Goal: Information Seeking & Learning: Compare options

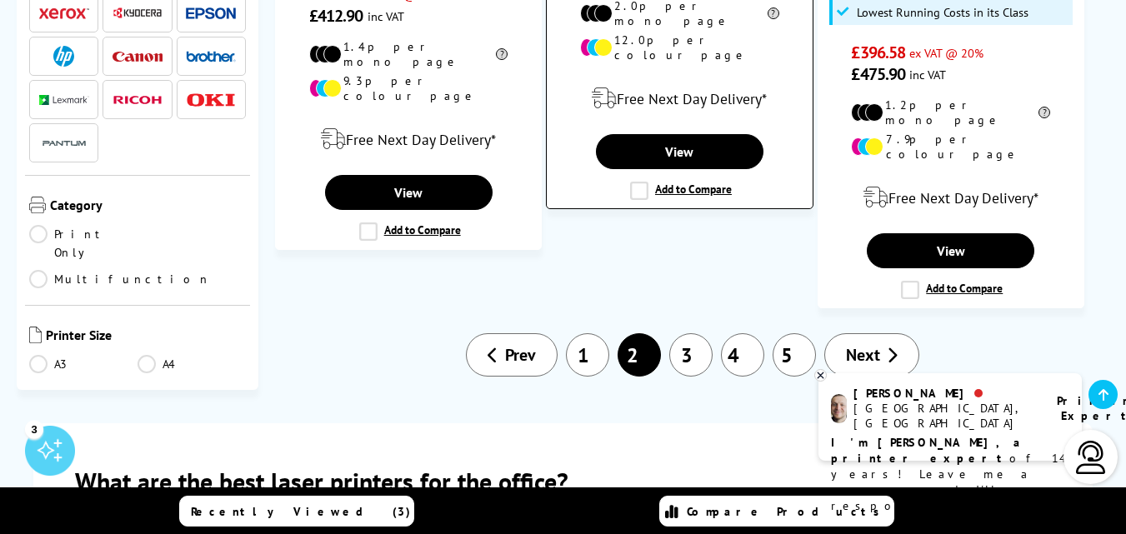
scroll to position [3057, 0]
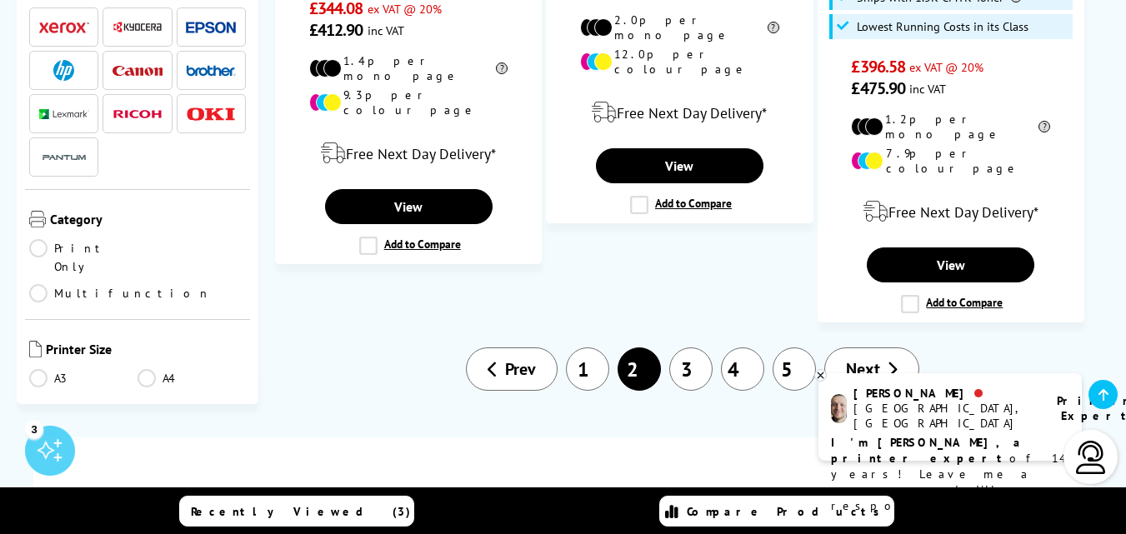
click at [692, 348] on link "3" at bounding box center [691, 369] width 43 height 43
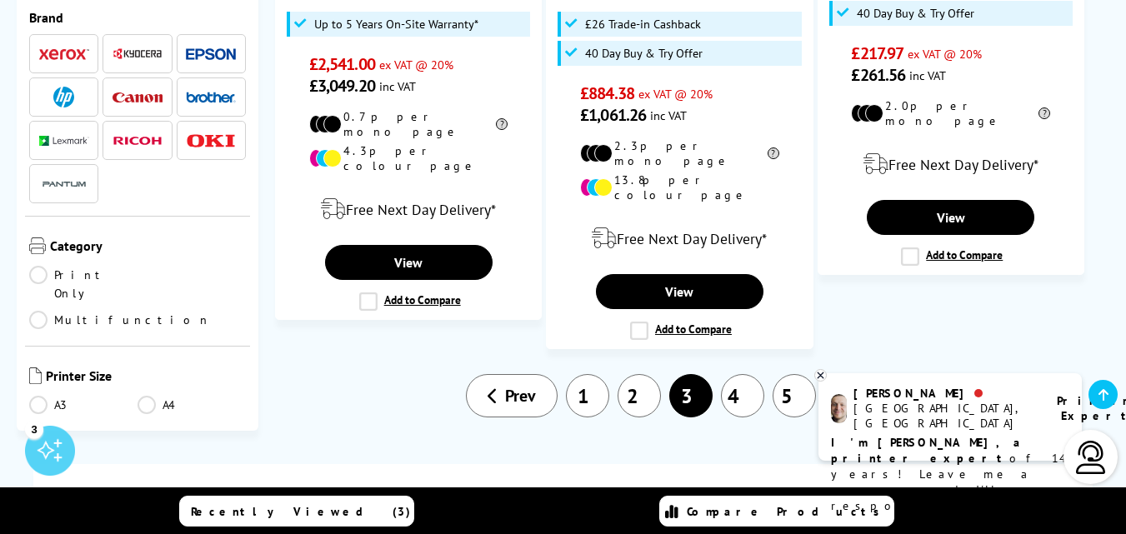
scroll to position [2779, 0]
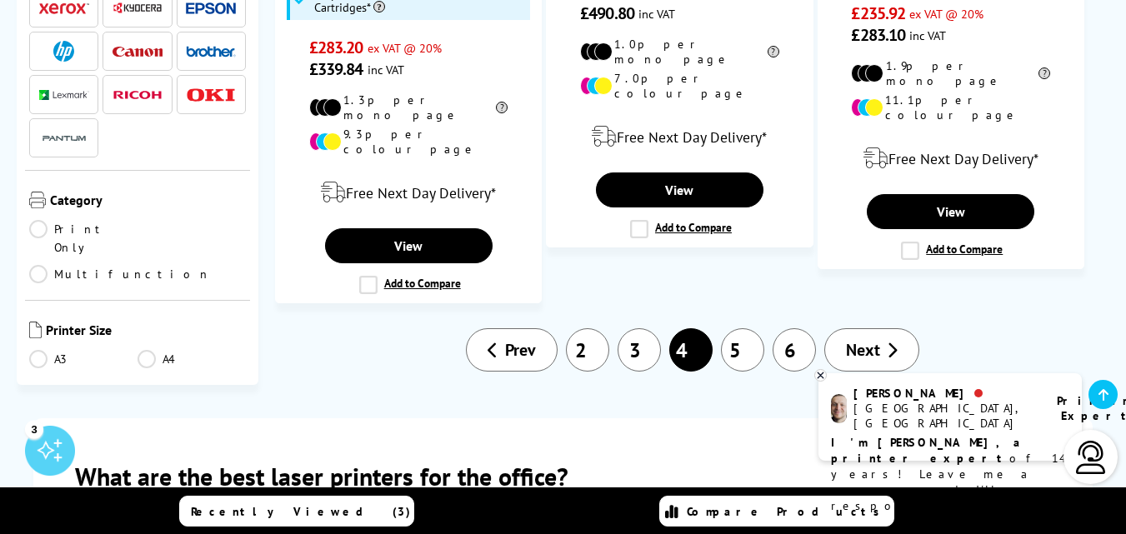
scroll to position [3057, 0]
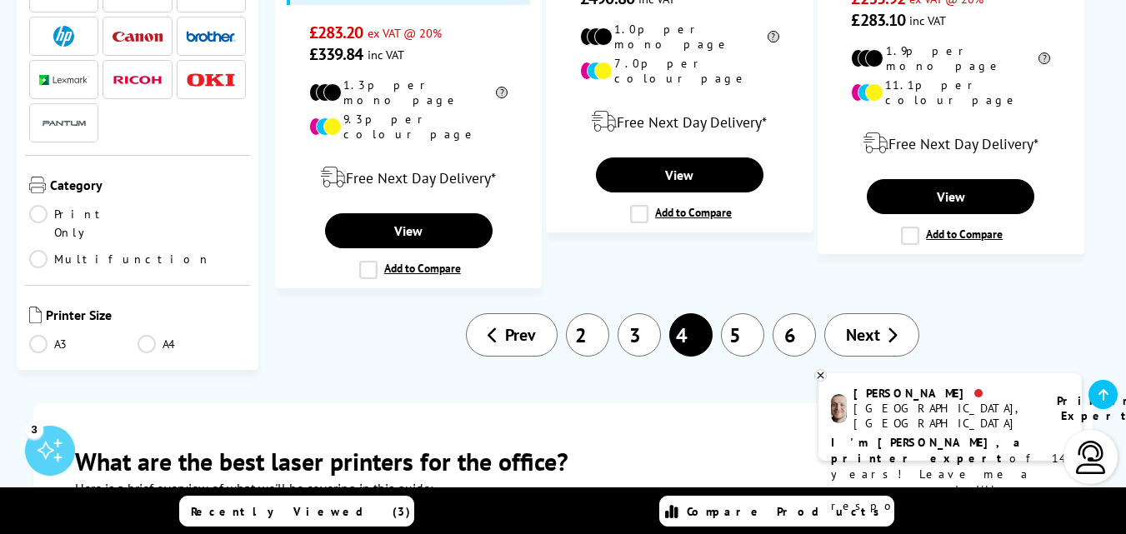
click at [732, 313] on link "5" at bounding box center [742, 334] width 43 height 43
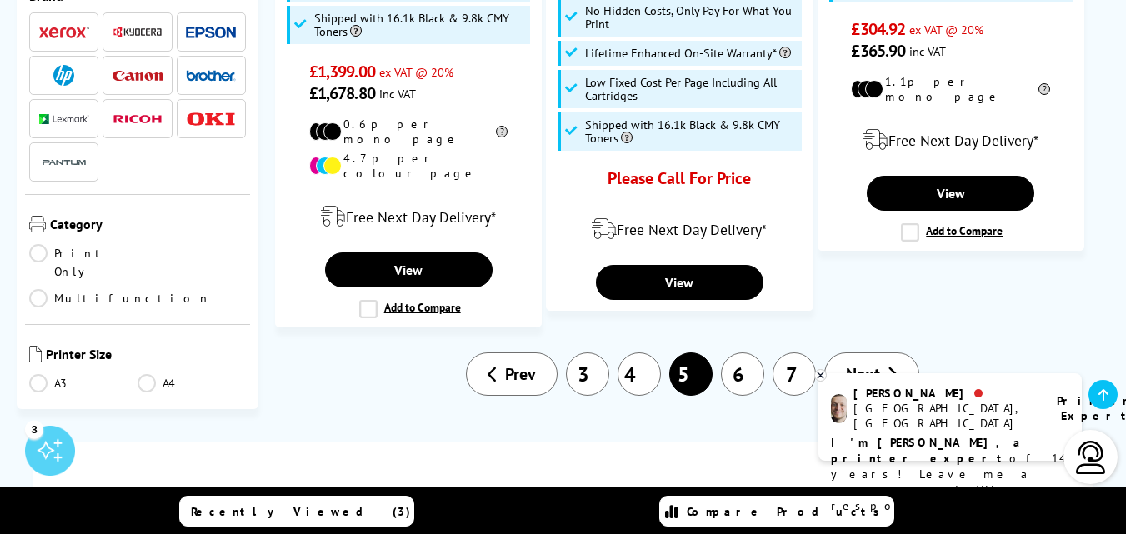
scroll to position [3057, 0]
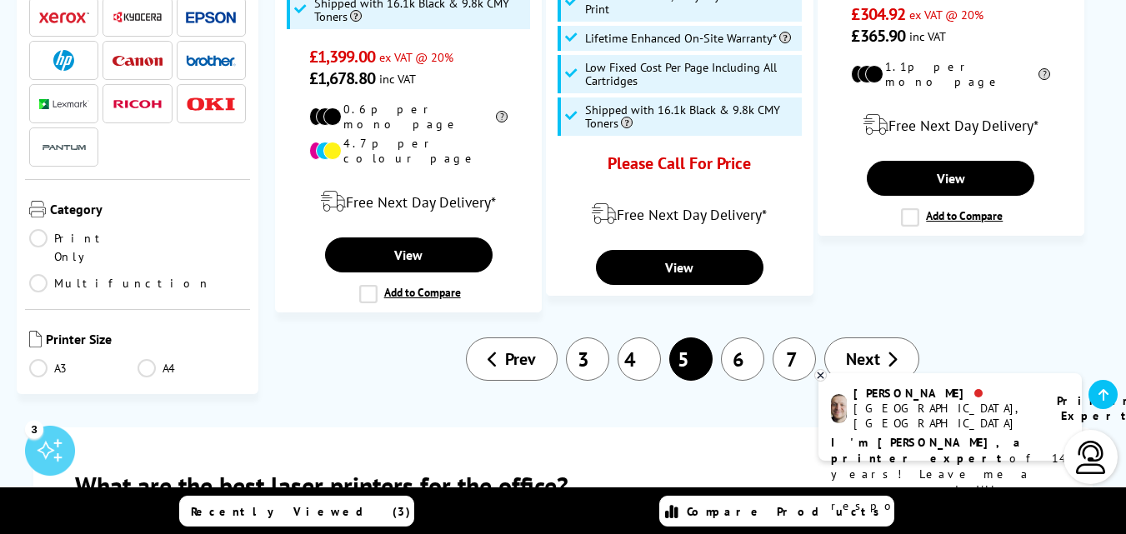
click at [742, 338] on link "6" at bounding box center [742, 359] width 43 height 43
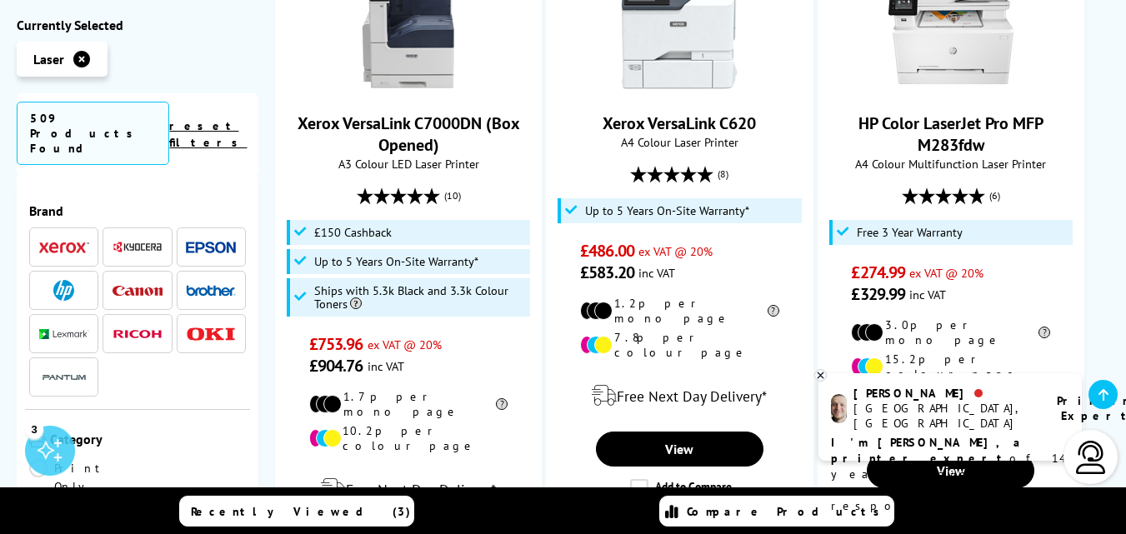
scroll to position [3057, 0]
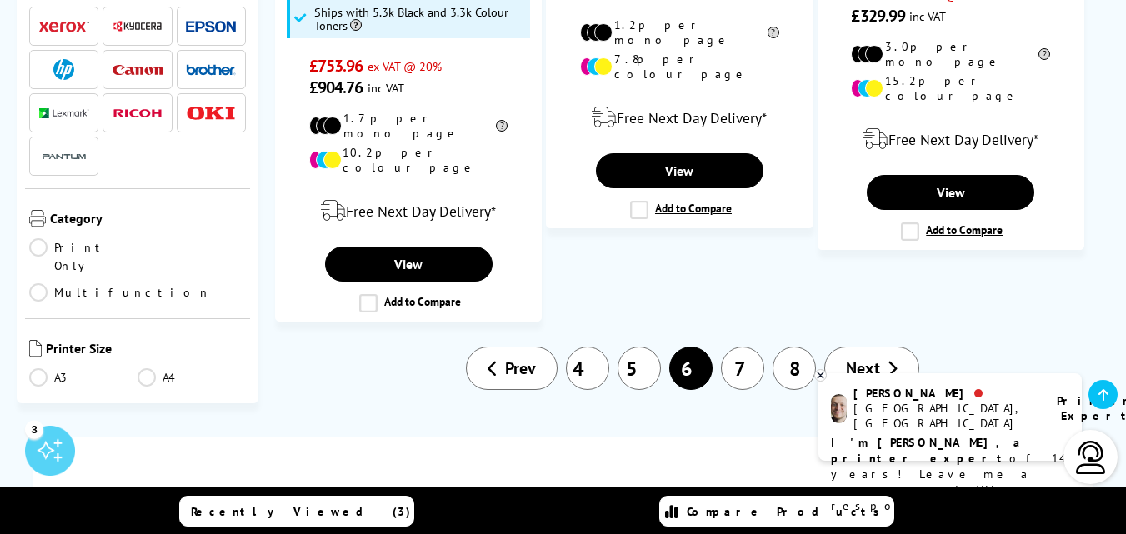
click at [737, 347] on link "7" at bounding box center [742, 368] width 43 height 43
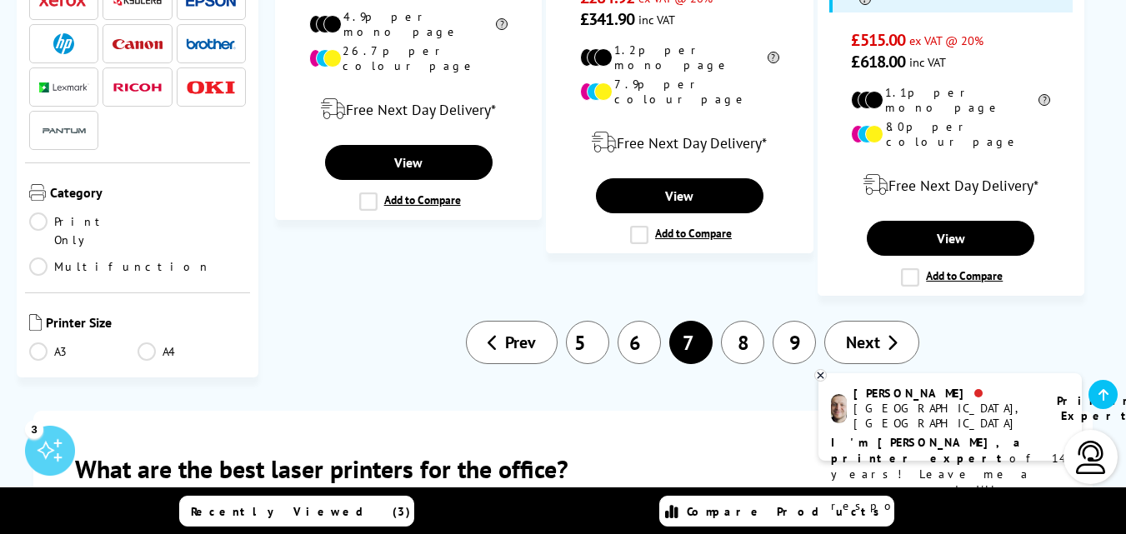
scroll to position [3057, 0]
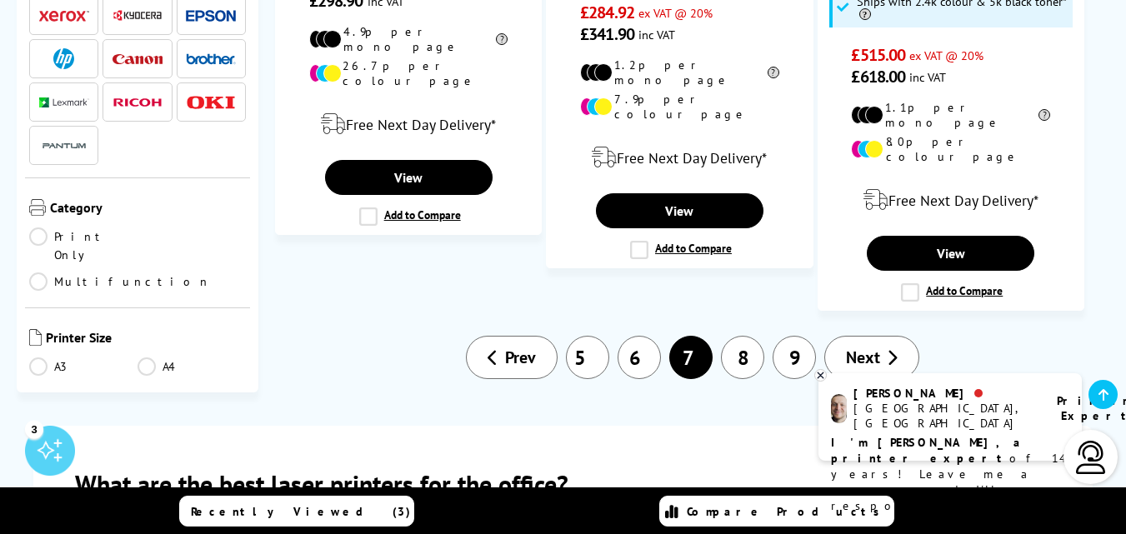
click at [790, 336] on link "9" at bounding box center [794, 357] width 43 height 43
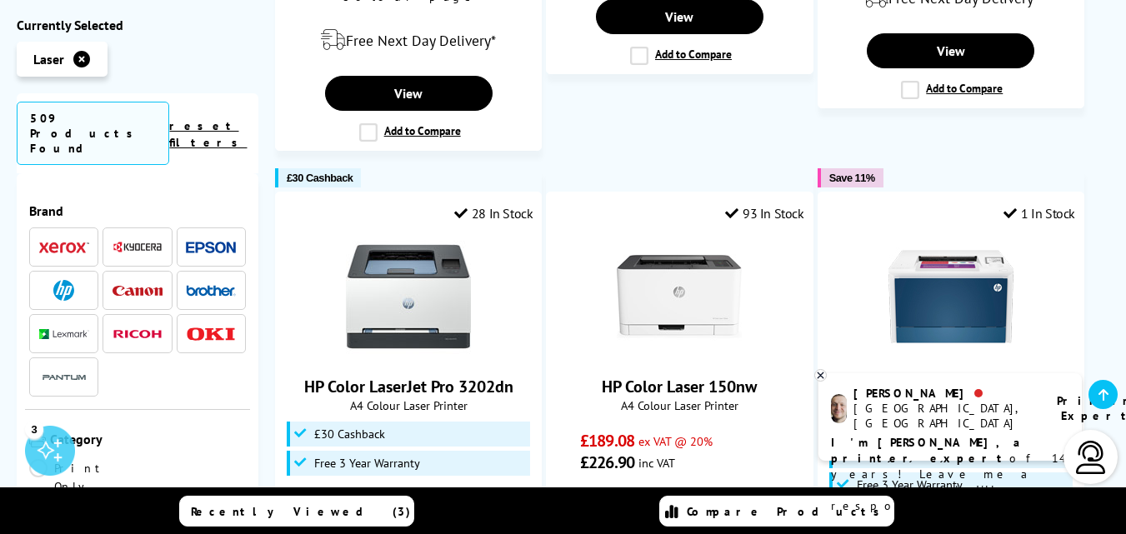
scroll to position [2501, 0]
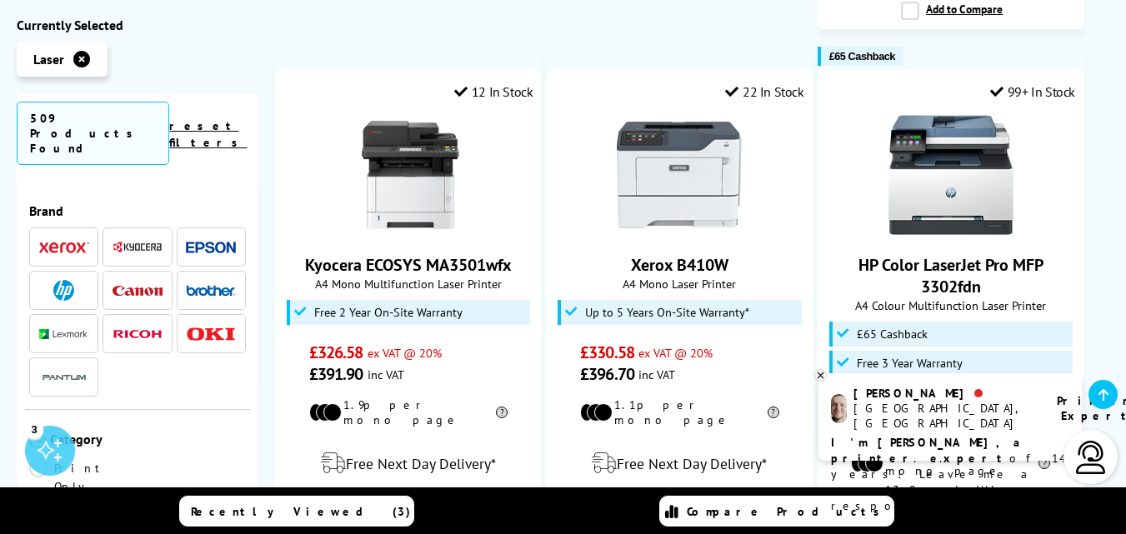
scroll to position [2779, 0]
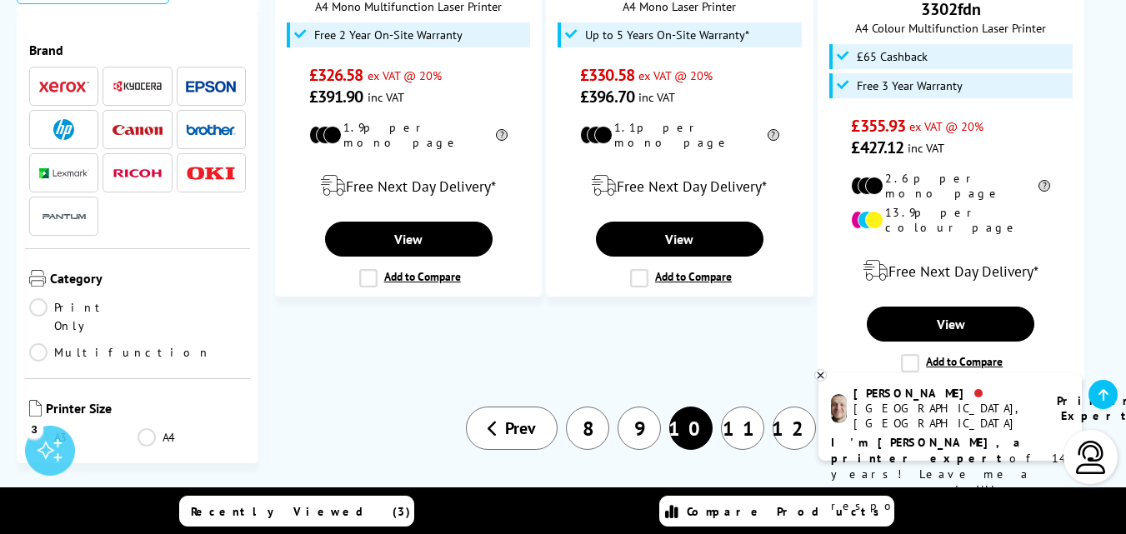
click at [740, 407] on link "11" at bounding box center [742, 428] width 43 height 43
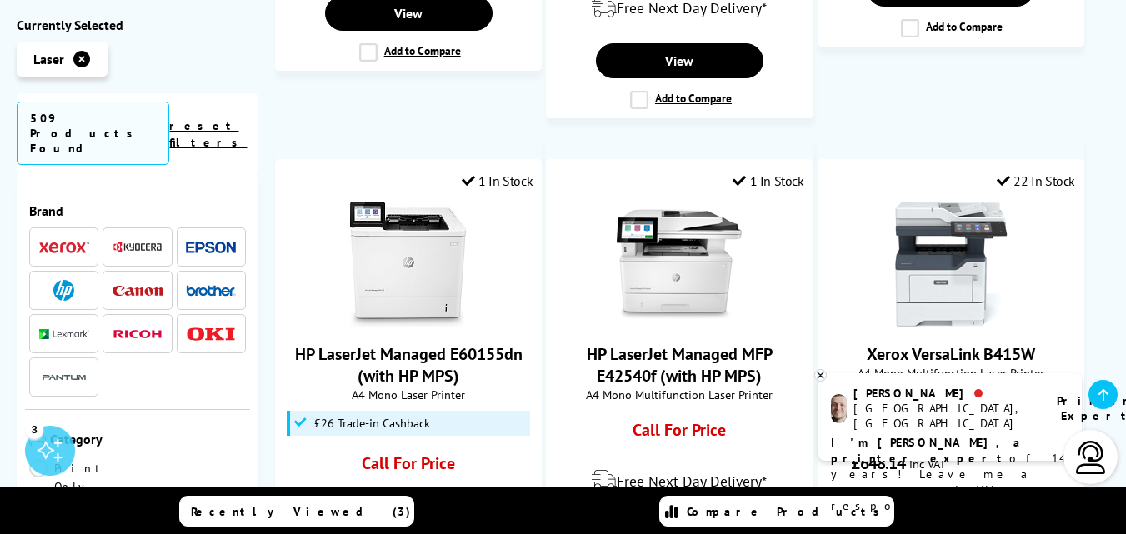
scroll to position [2549, 0]
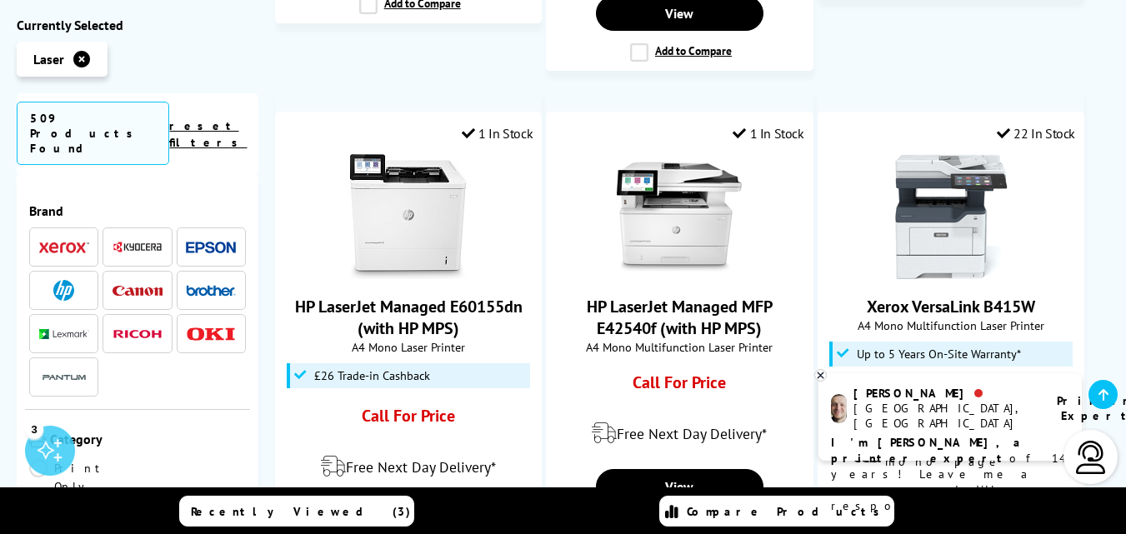
click at [147, 504] on link "Multifunction" at bounding box center [120, 513] width 182 height 18
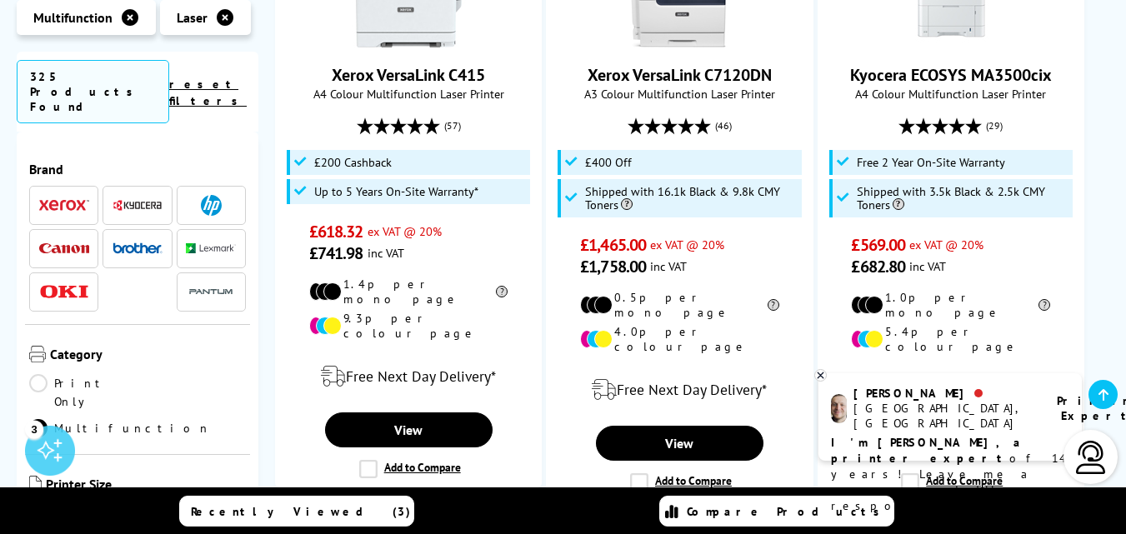
click at [144, 504] on link "A4" at bounding box center [192, 513] width 108 height 18
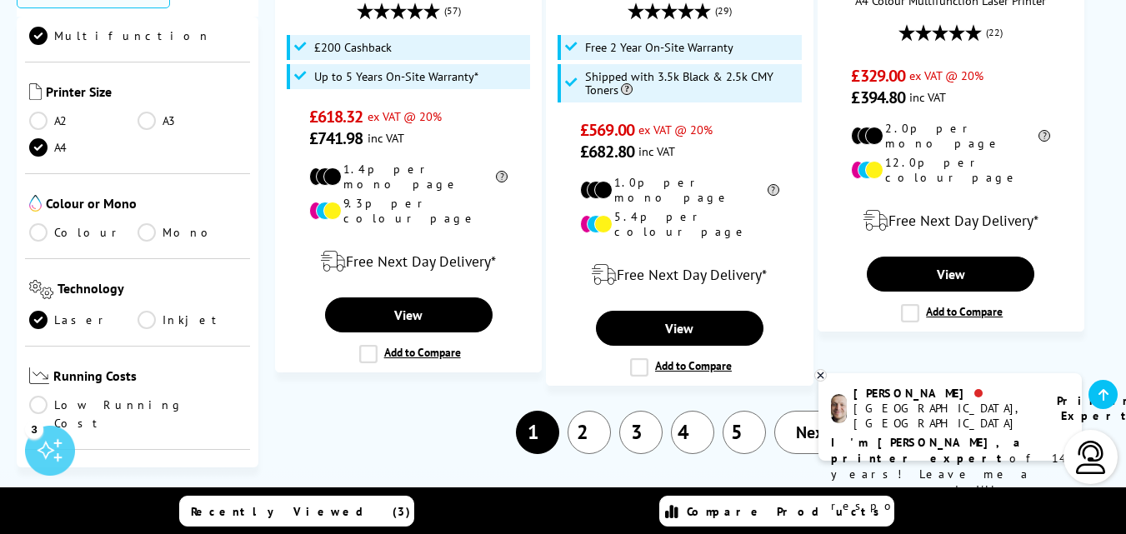
scroll to position [556, 0]
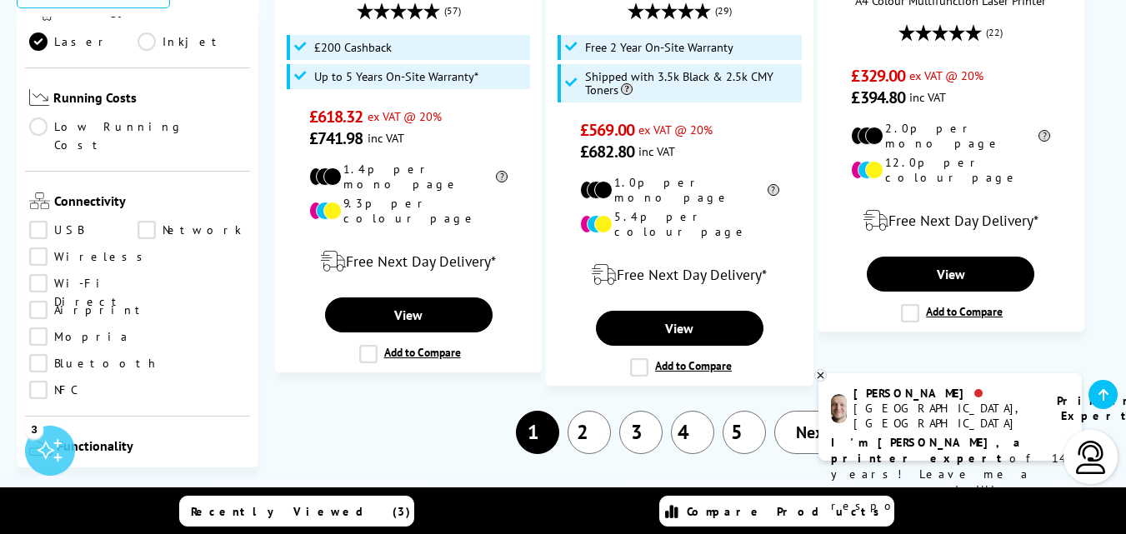
click at [40, 468] on link "Copy" at bounding box center [83, 477] width 108 height 18
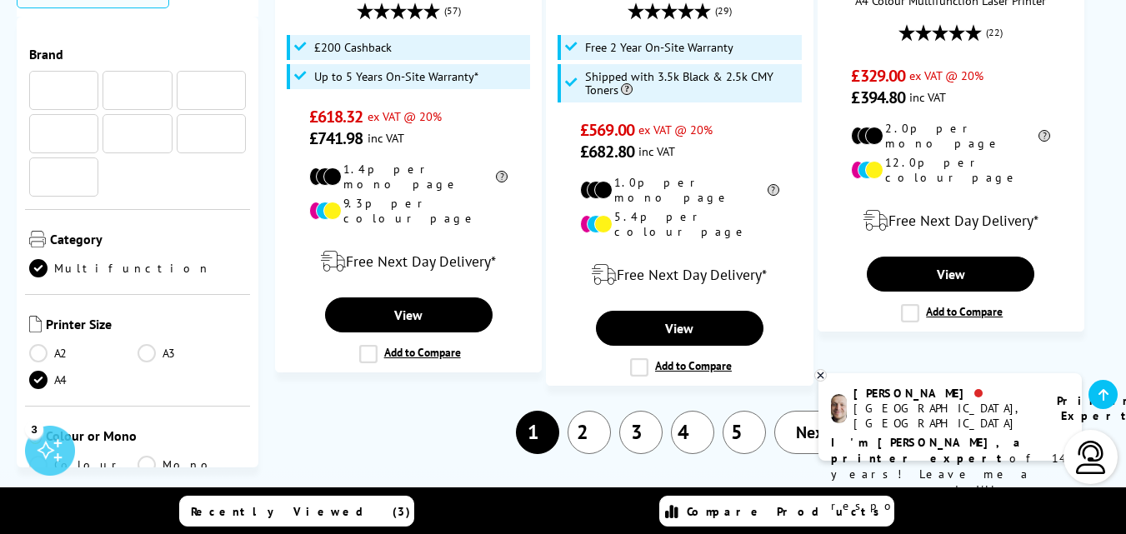
scroll to position [556, 0]
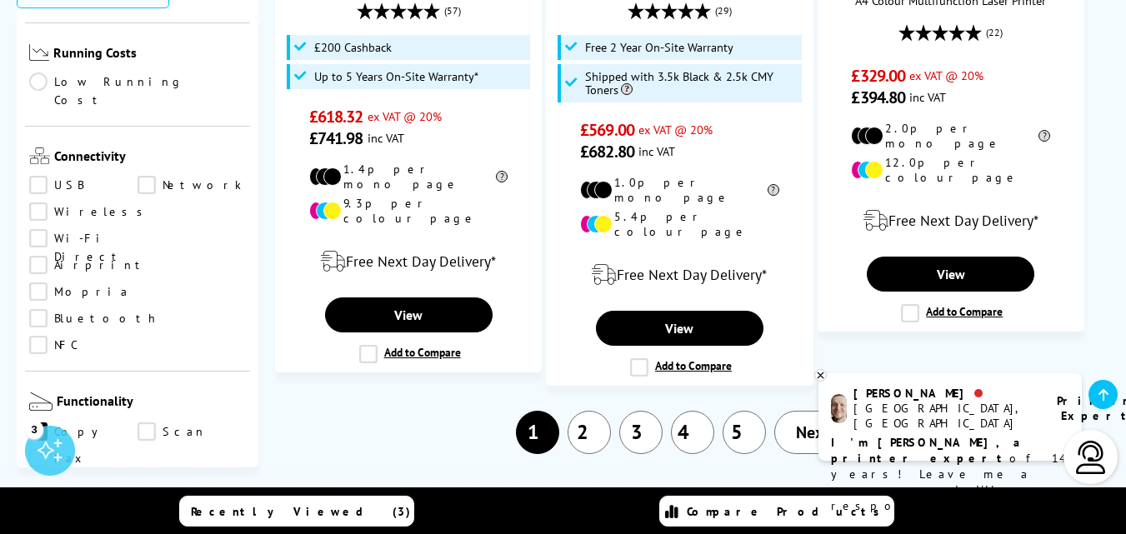
click at [145, 423] on link "Scan" at bounding box center [192, 432] width 108 height 18
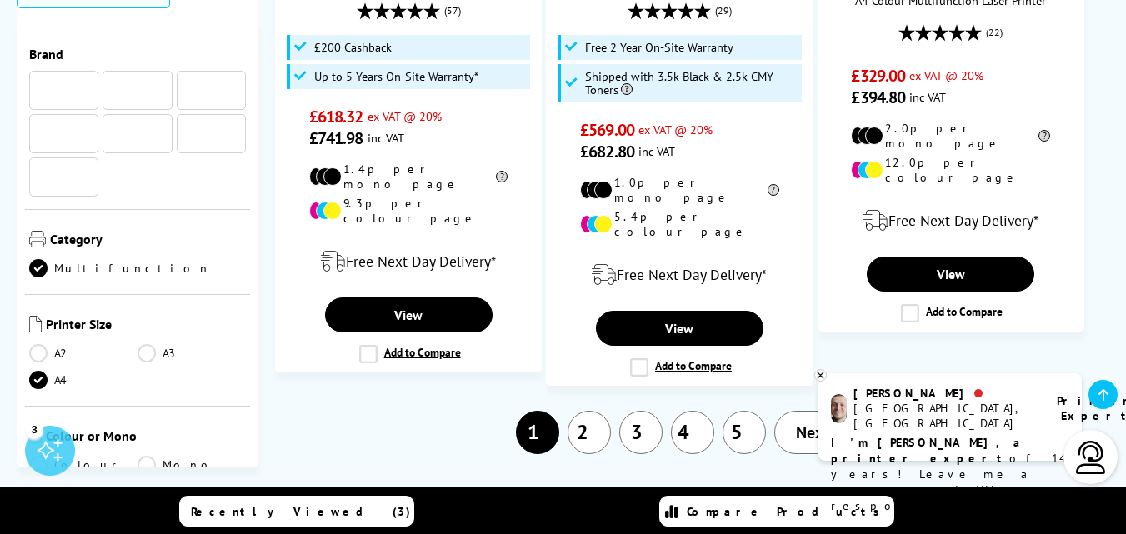
scroll to position [556, 0]
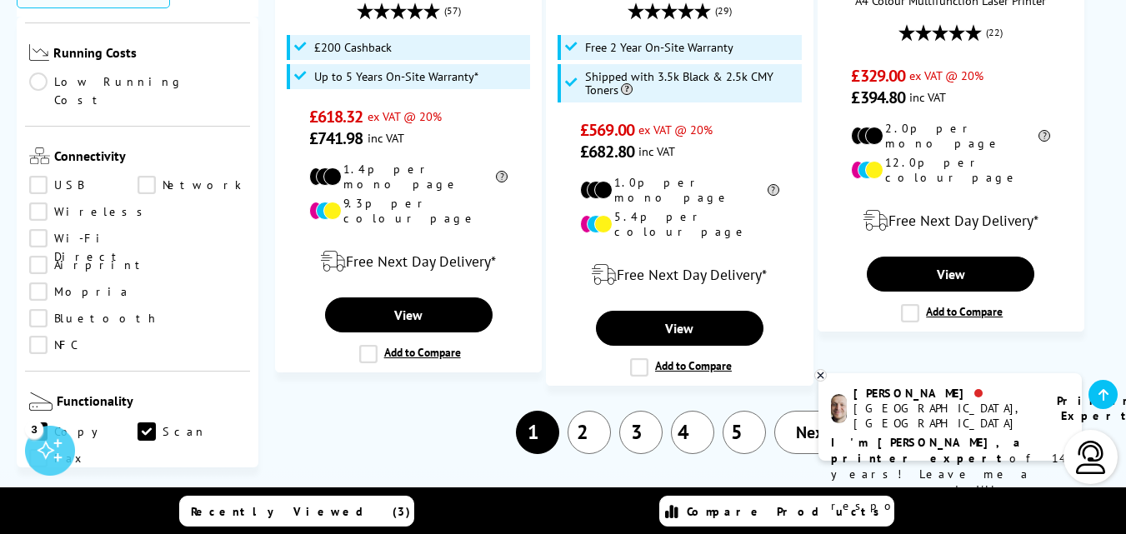
click at [40, 449] on link "Fax" at bounding box center [83, 458] width 108 height 18
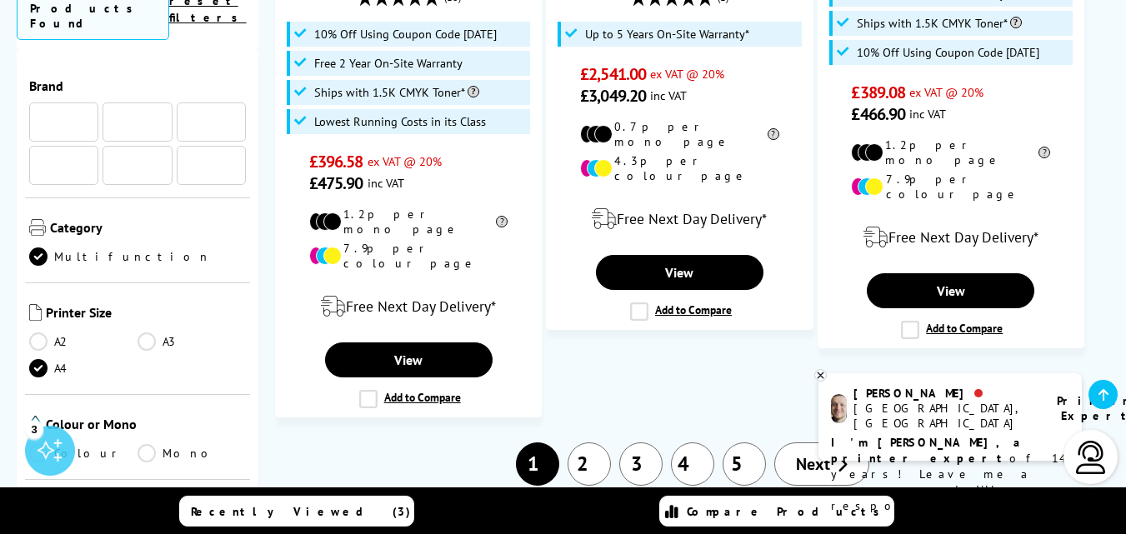
scroll to position [556, 0]
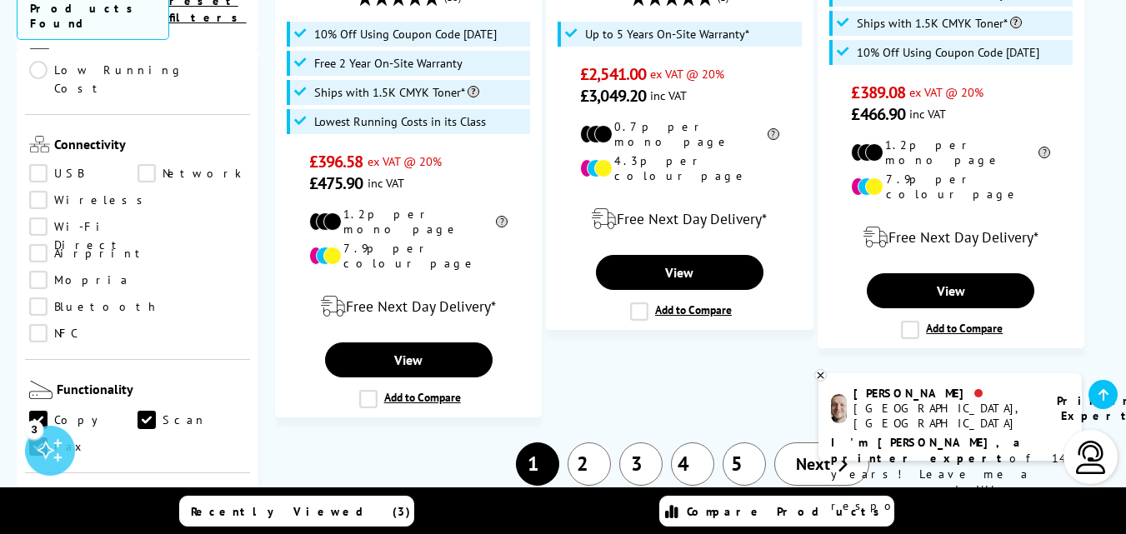
click at [37, 523] on link "Print" at bounding box center [83, 532] width 108 height 18
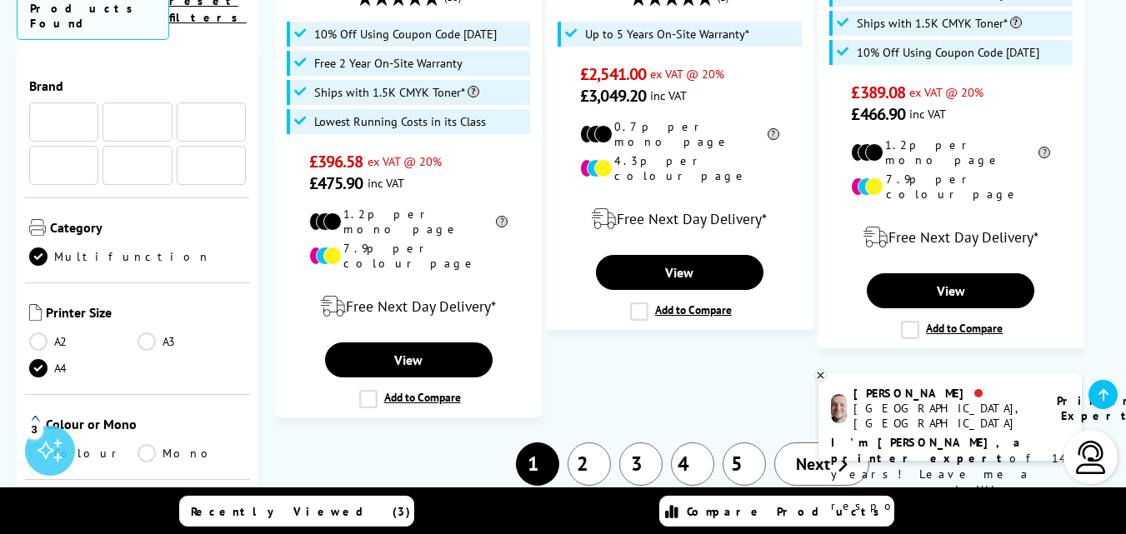
scroll to position [556, 0]
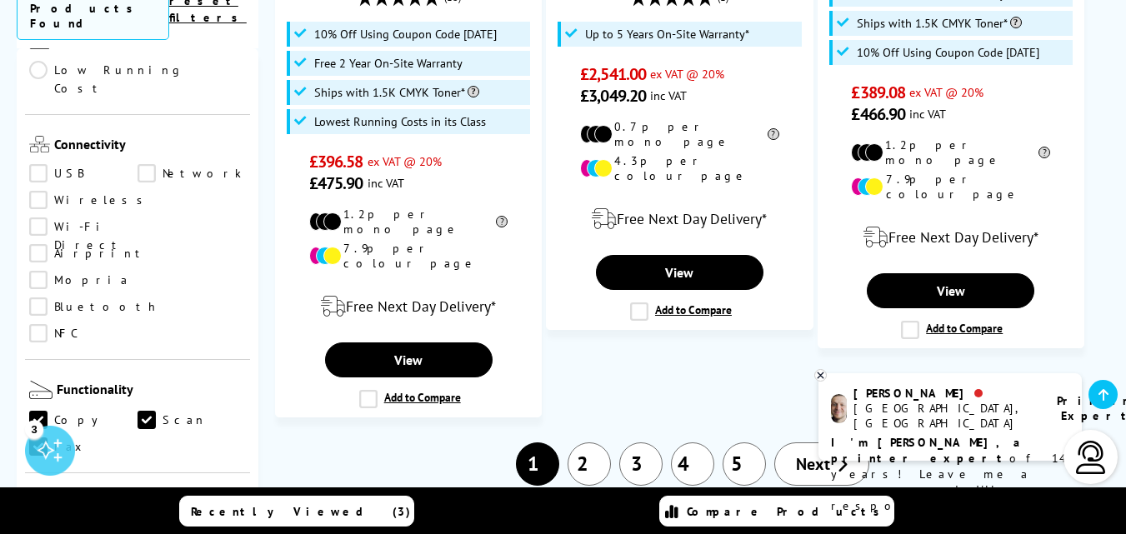
click at [145, 523] on link "Scan" at bounding box center [192, 532] width 108 height 18
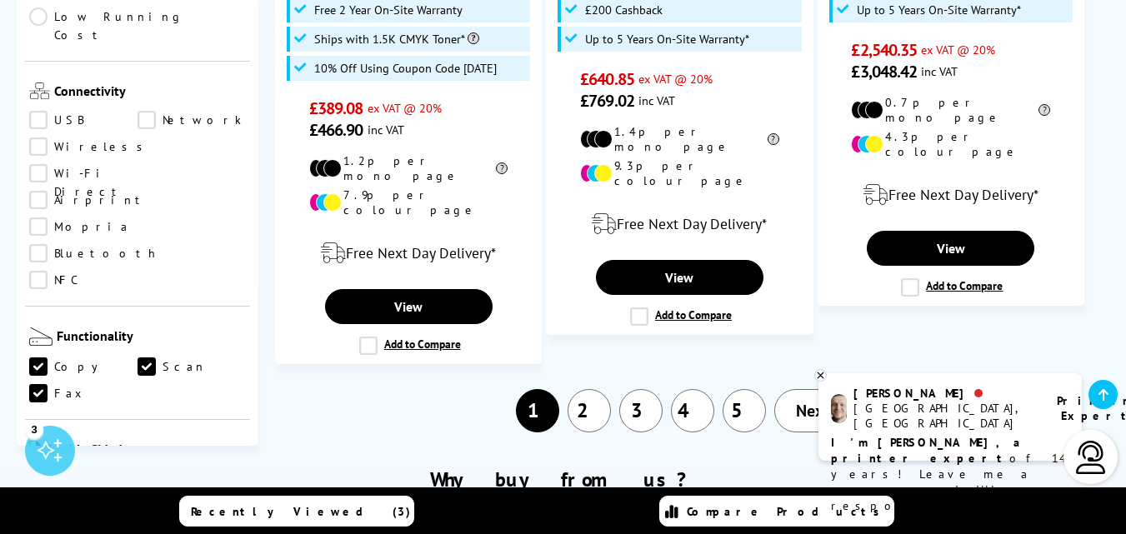
scroll to position [834, 0]
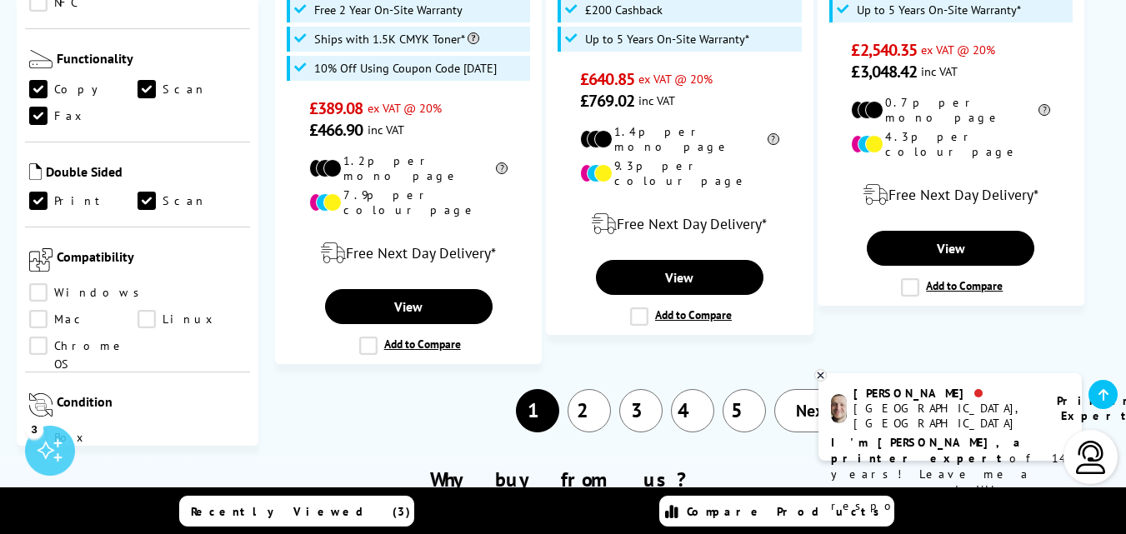
click at [38, 514] on link "Desktop PC" at bounding box center [84, 523] width 110 height 18
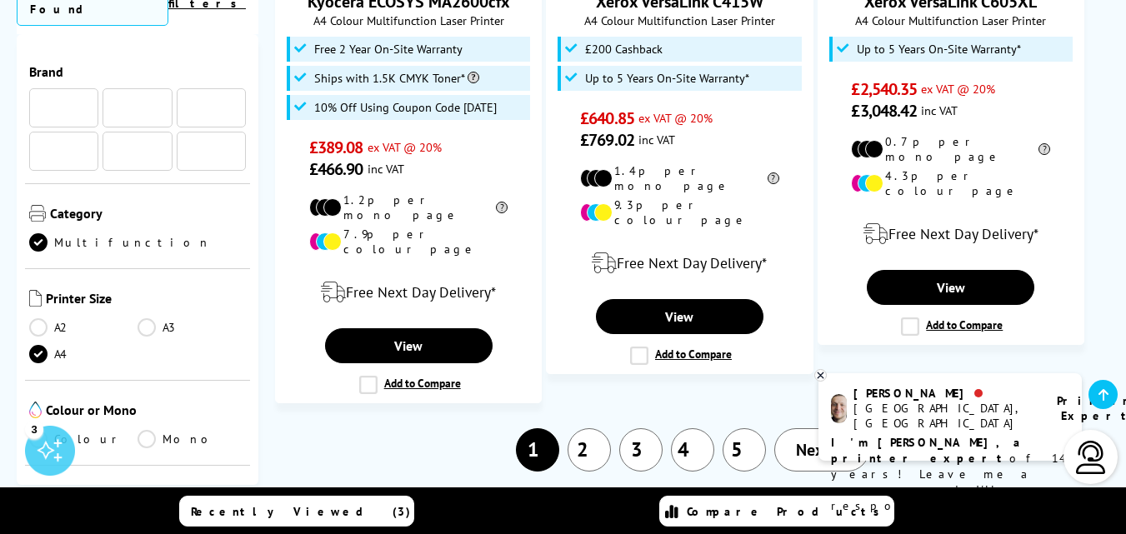
scroll to position [834, 0]
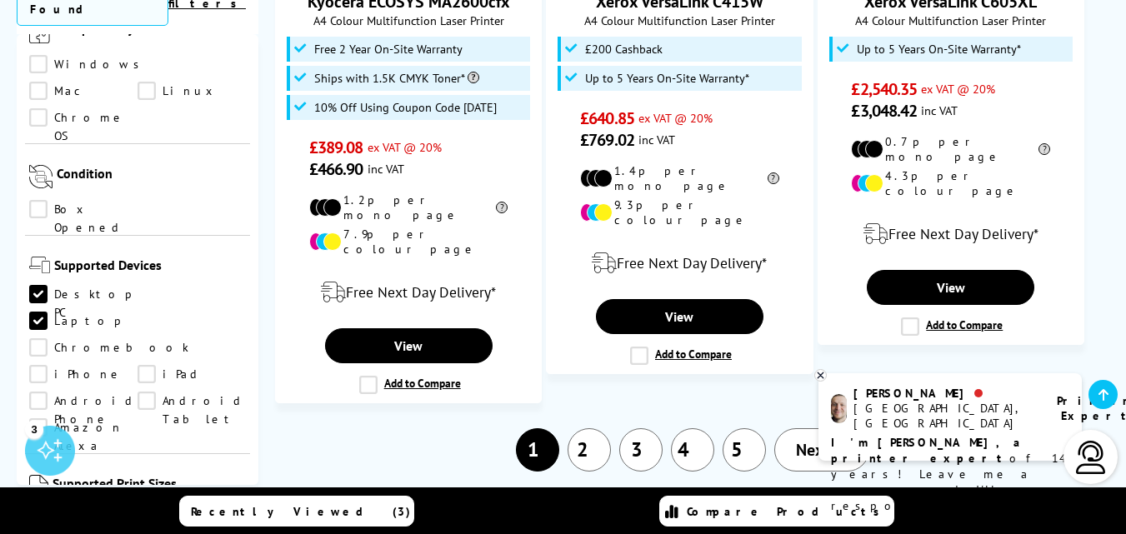
scroll to position [1111, 0]
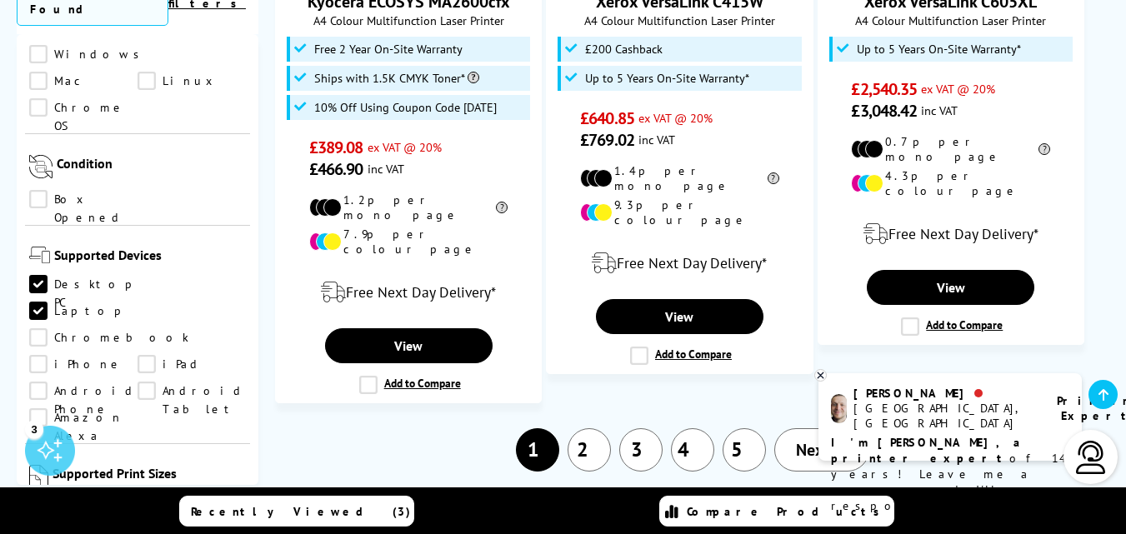
click at [38, 329] on link "Chromebook" at bounding box center [109, 338] width 160 height 18
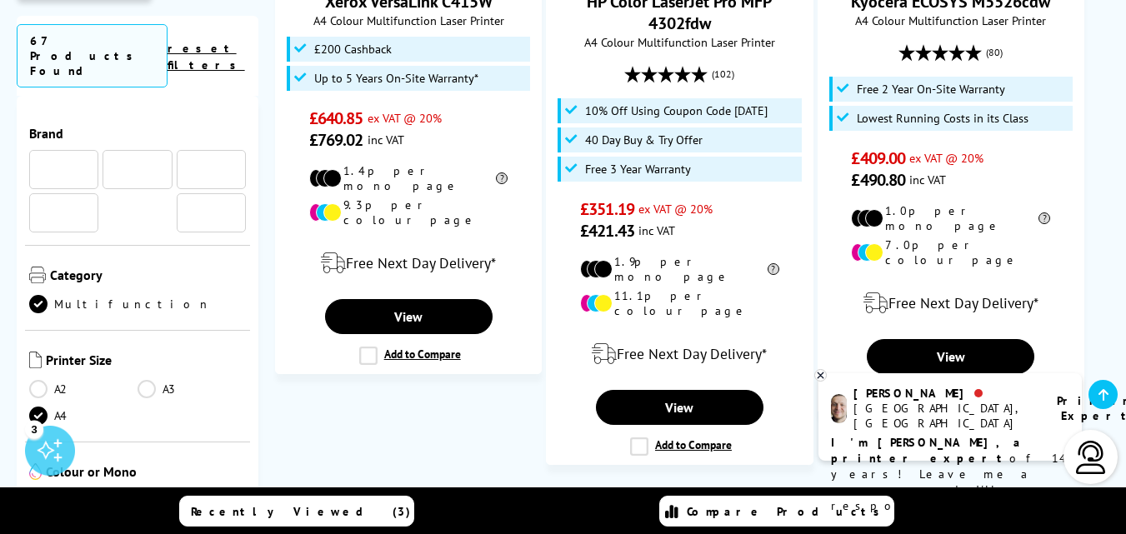
scroll to position [1111, 0]
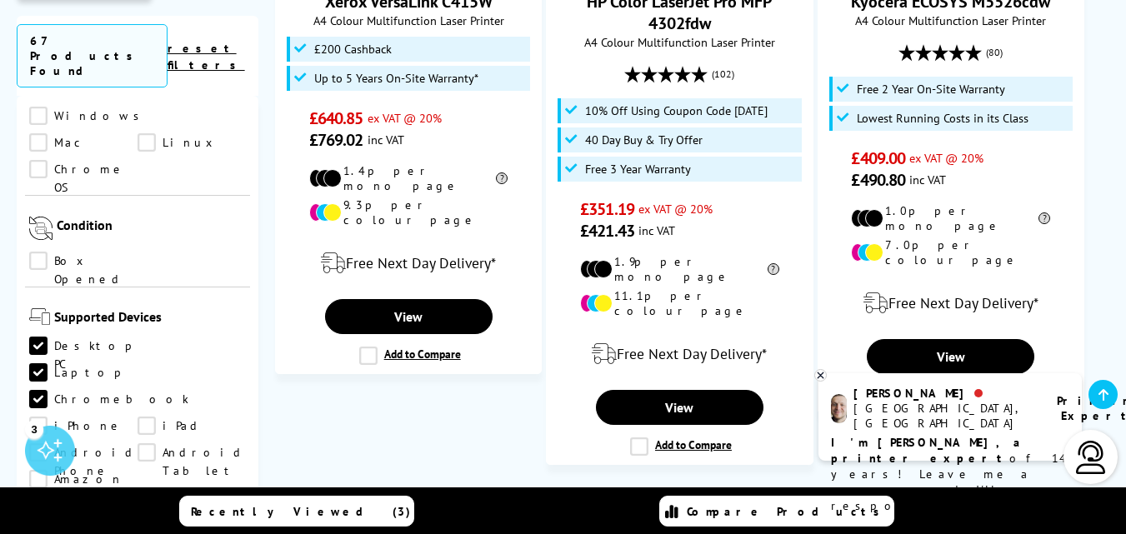
click at [138, 417] on link "iPhone" at bounding box center [83, 426] width 108 height 18
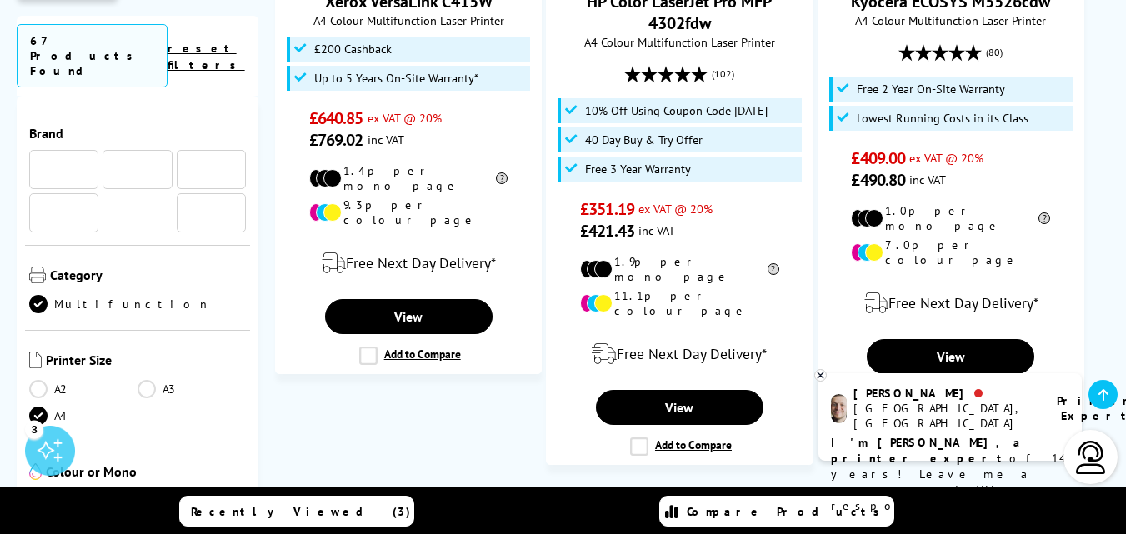
scroll to position [1111, 0]
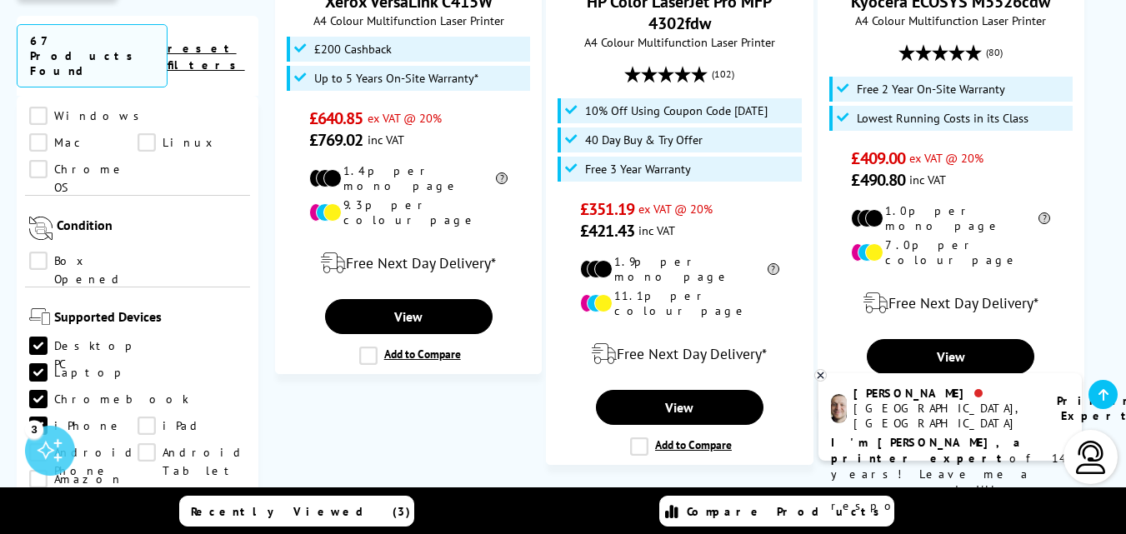
click at [138, 417] on link "iPad" at bounding box center [192, 426] width 108 height 18
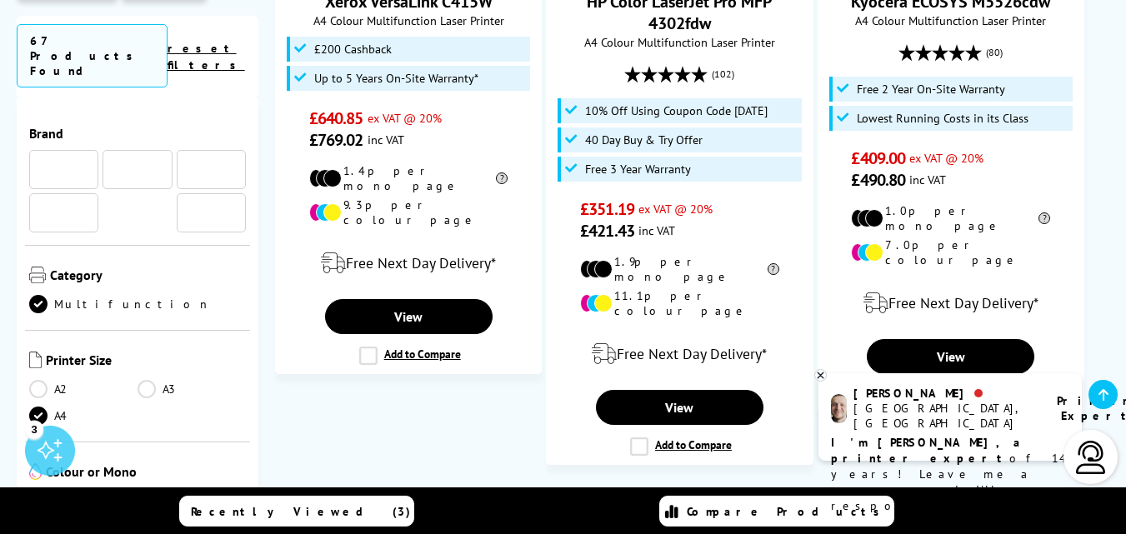
scroll to position [1111, 0]
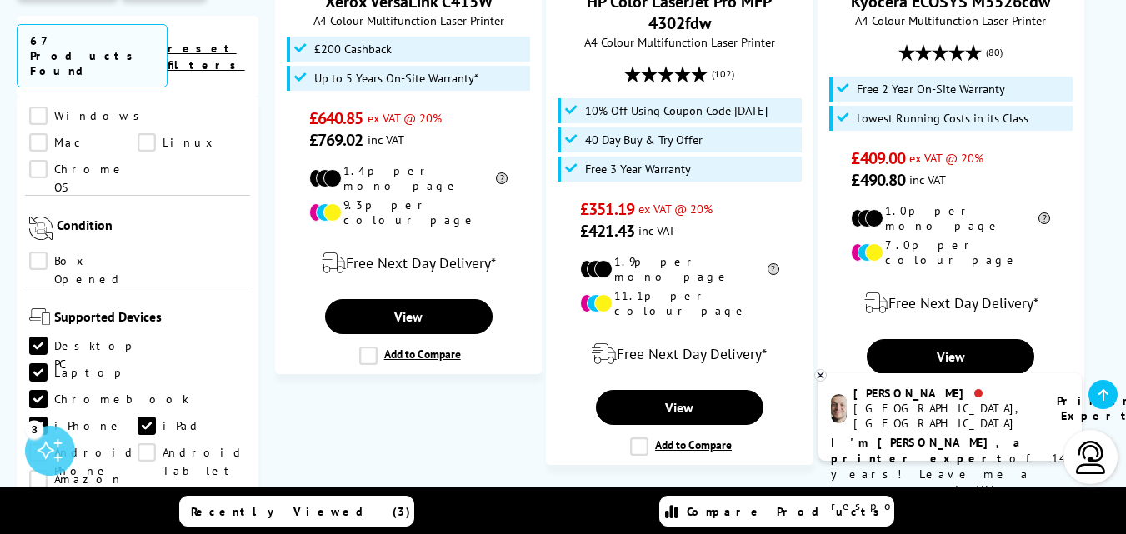
click at [138, 444] on link "Android Phone" at bounding box center [83, 453] width 108 height 18
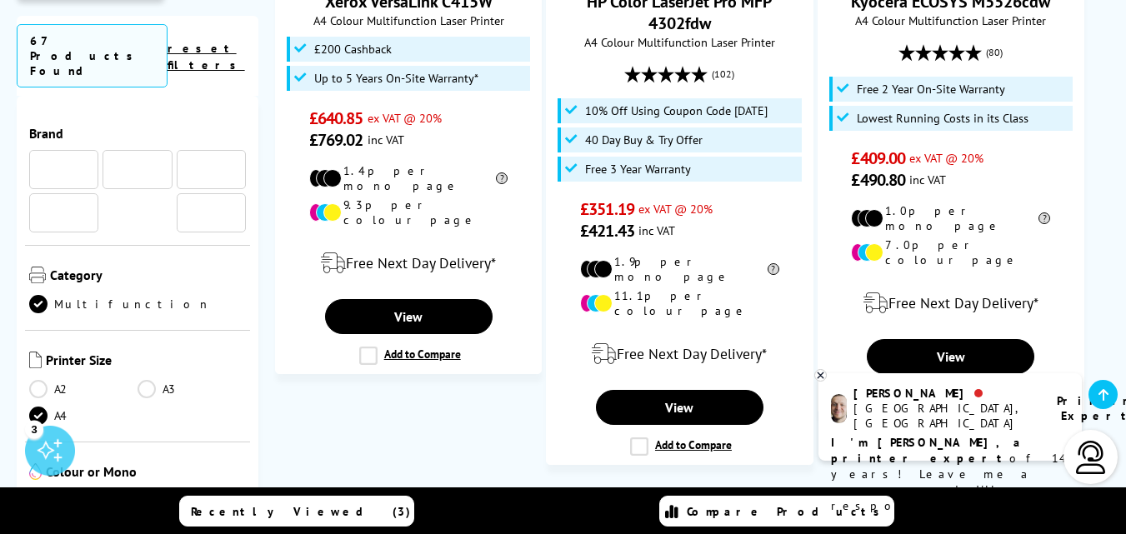
scroll to position [1111, 0]
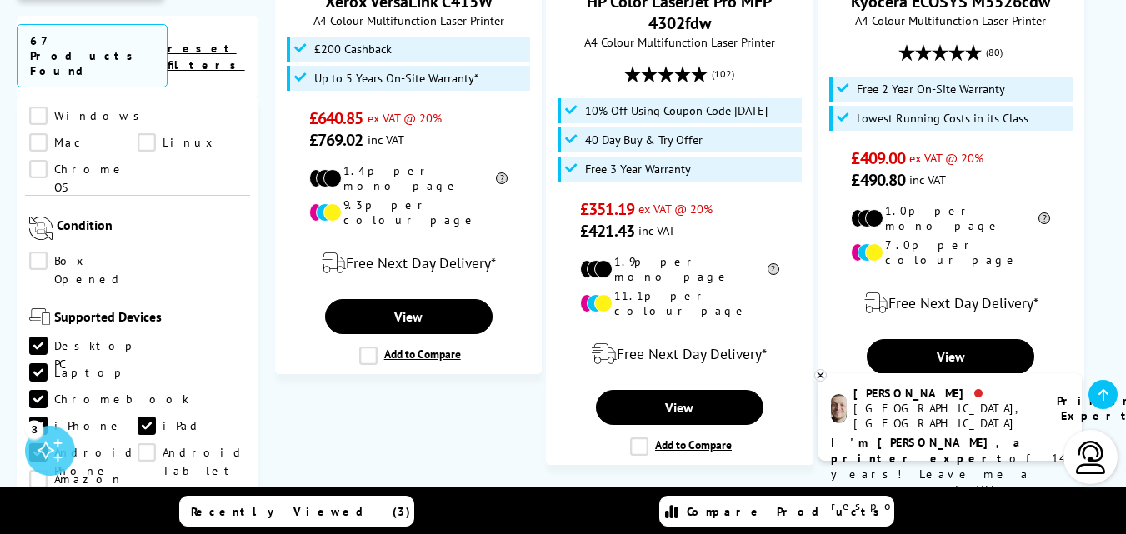
click at [138, 444] on link "Android Tablet" at bounding box center [192, 453] width 108 height 18
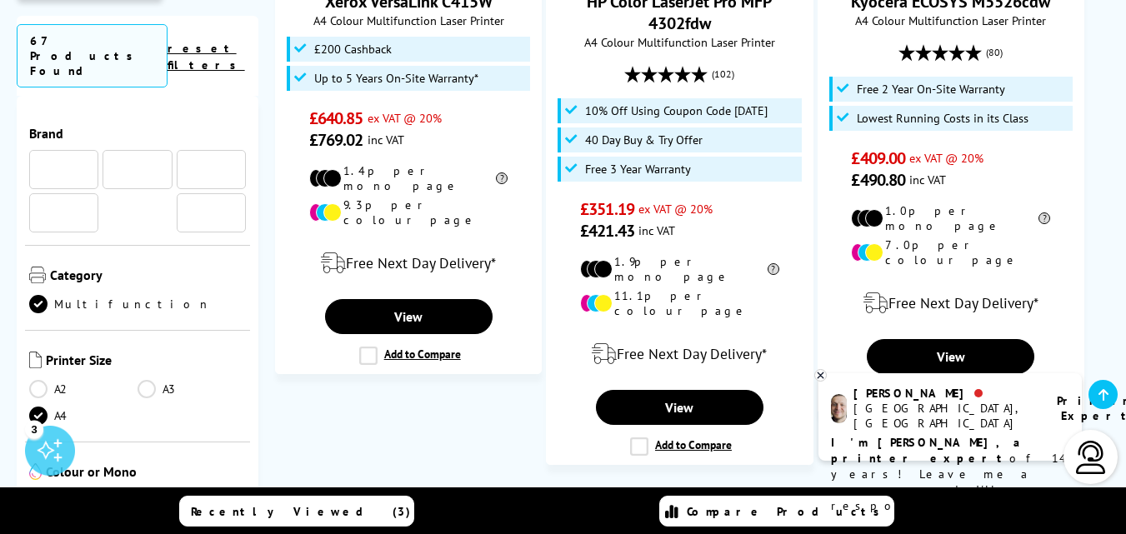
scroll to position [1111, 0]
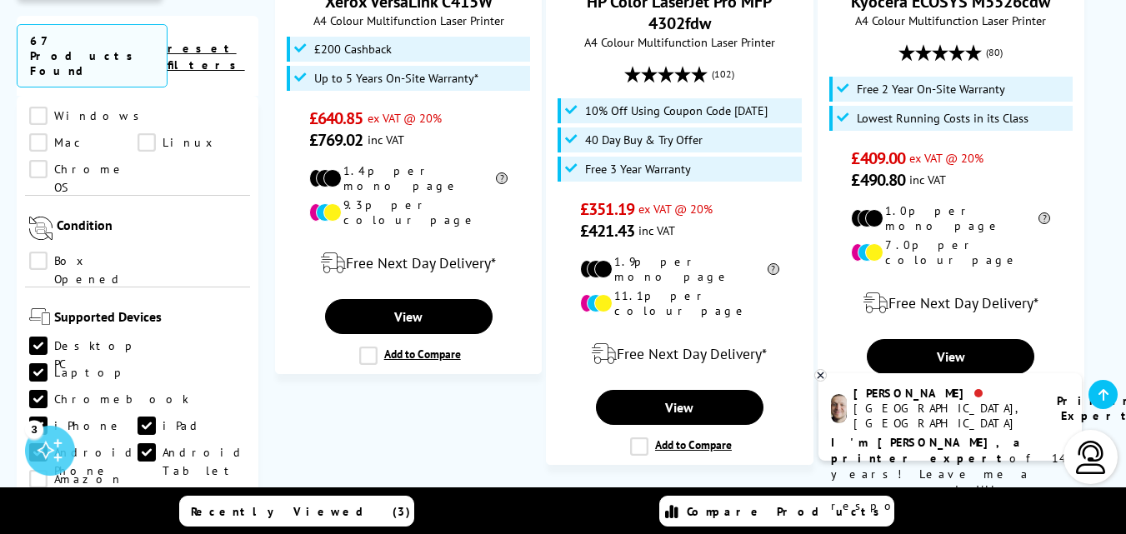
click at [138, 470] on link "Amazon Alexa" at bounding box center [83, 479] width 108 height 18
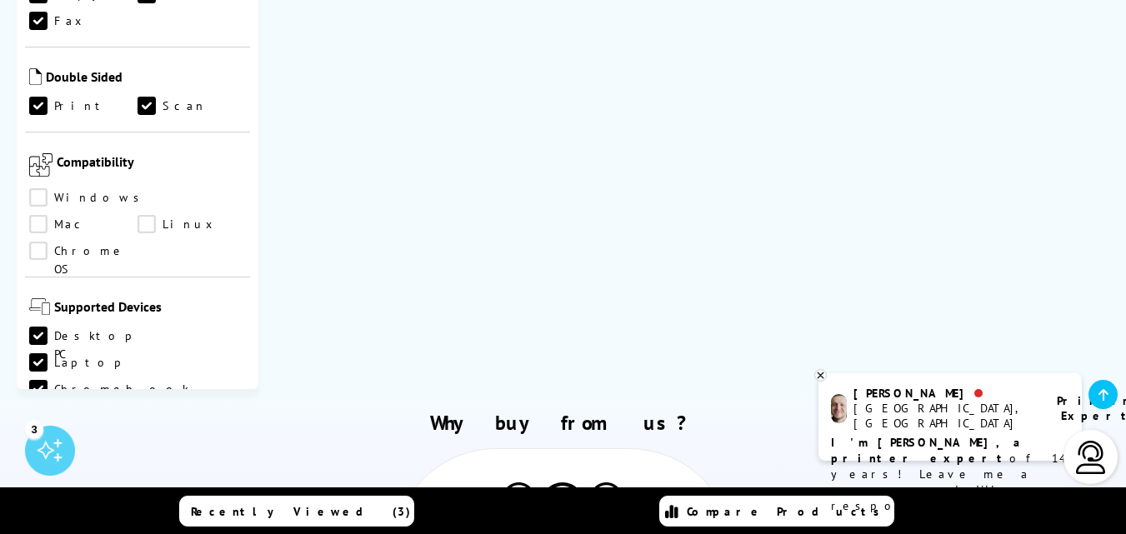
scroll to position [1053, 0]
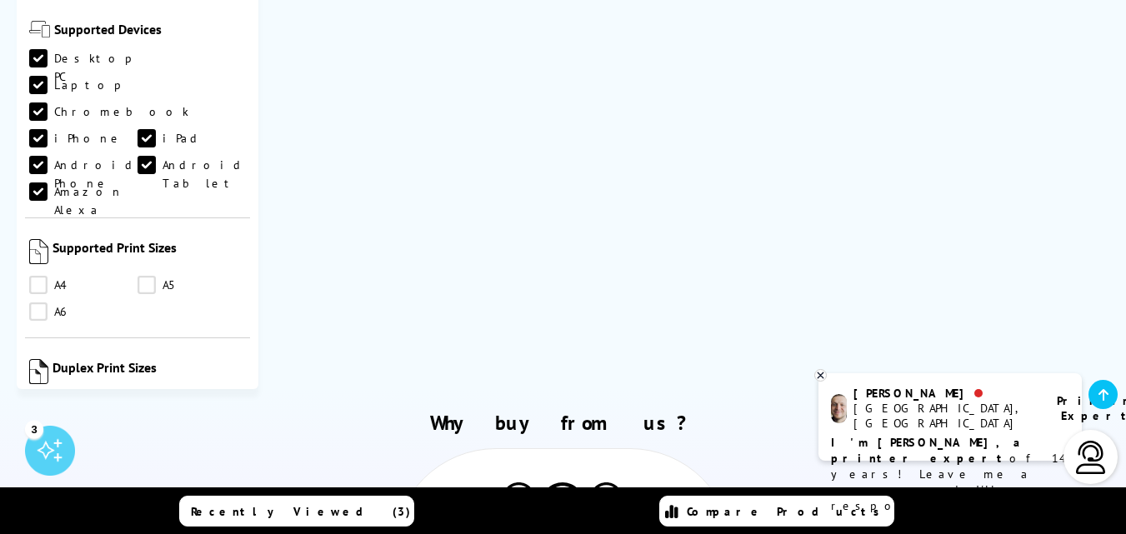
click at [38, 396] on link "A4" at bounding box center [83, 405] width 108 height 18
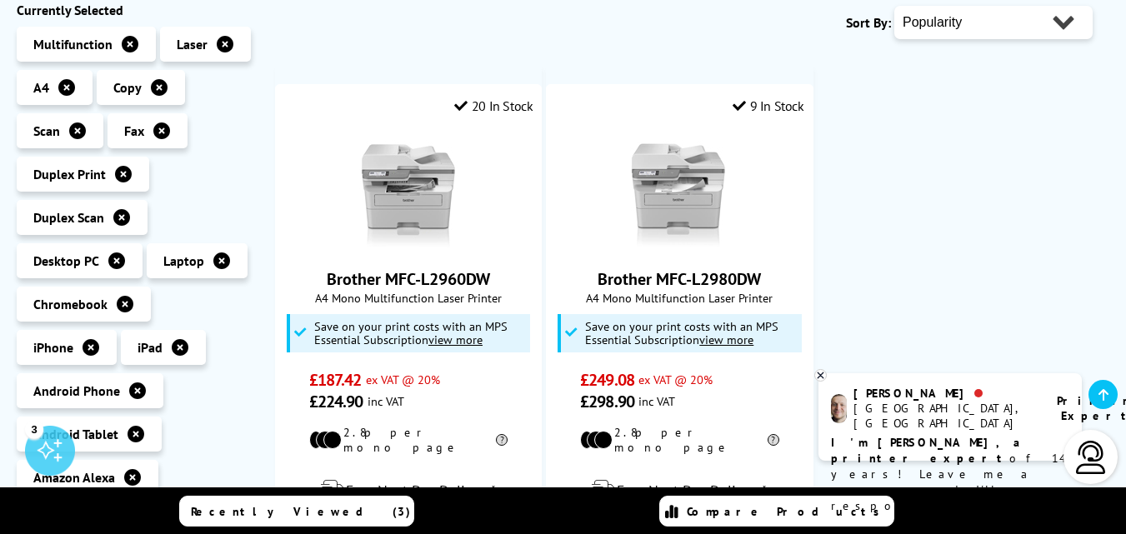
scroll to position [556, 0]
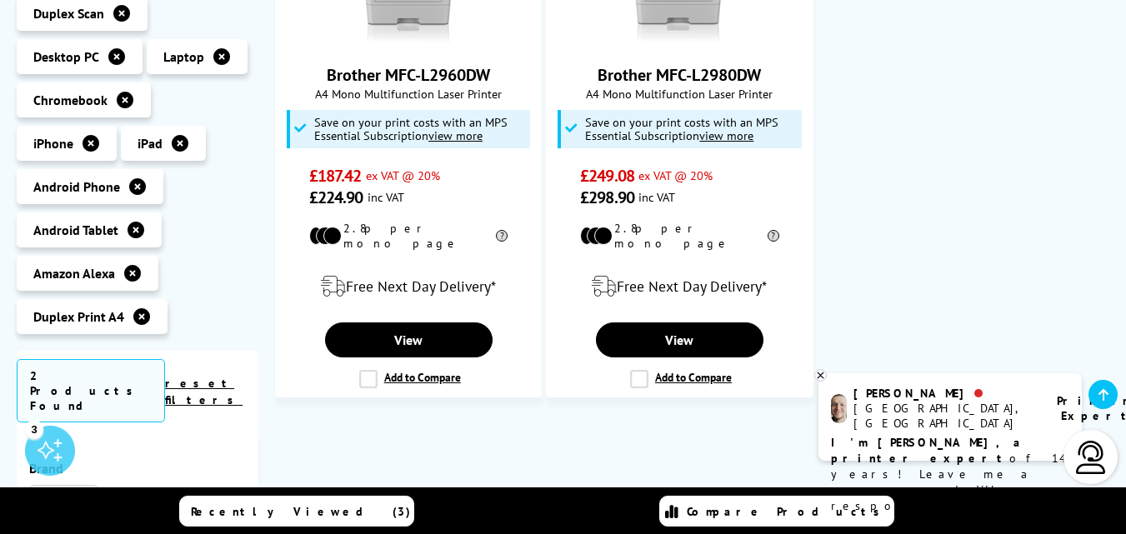
click at [219, 376] on link "reset filters" at bounding box center [204, 392] width 78 height 32
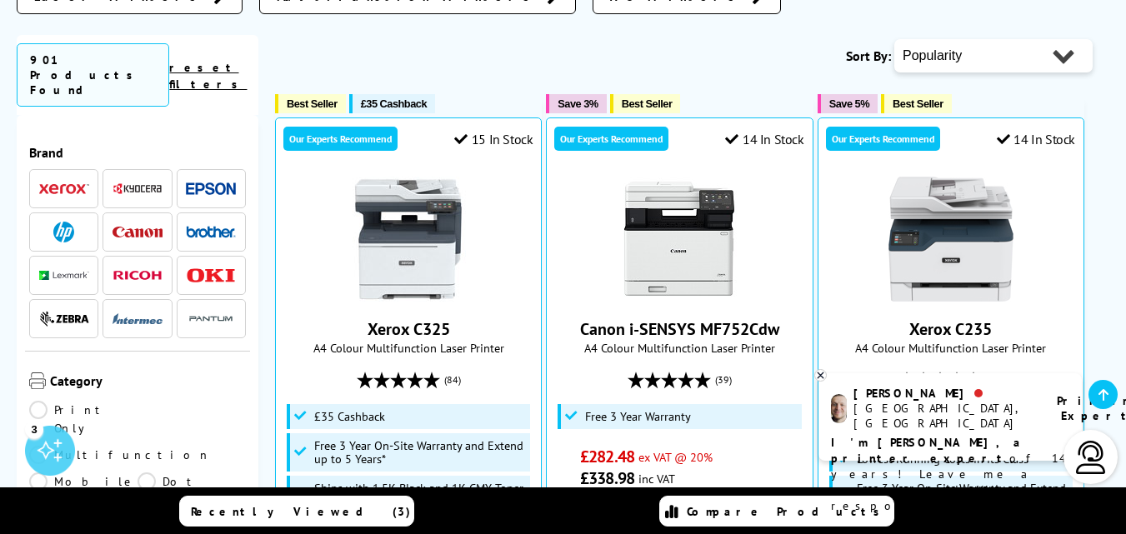
scroll to position [554, 0]
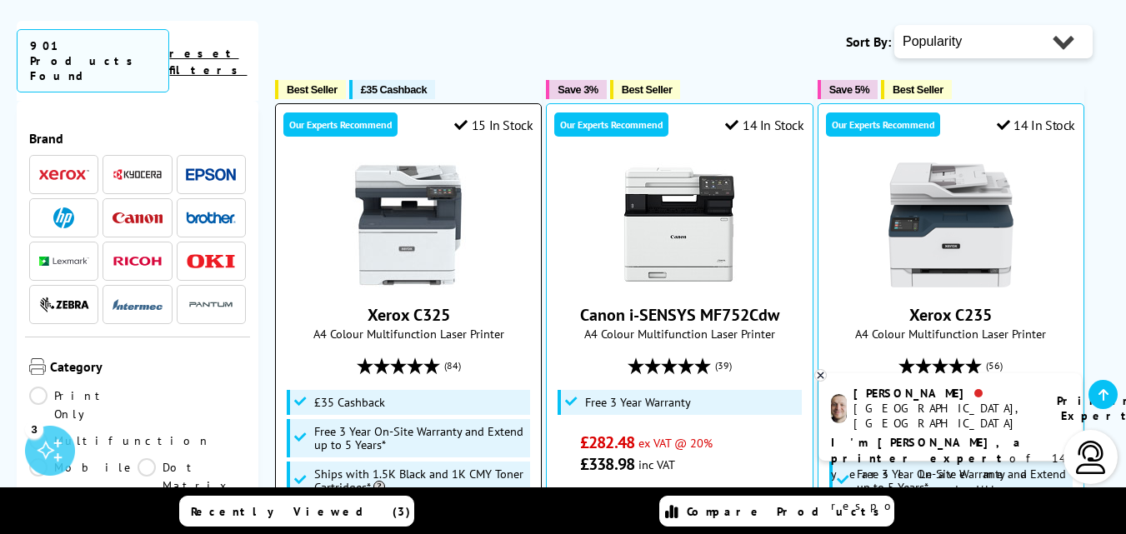
click at [424, 192] on img at bounding box center [408, 225] width 125 height 125
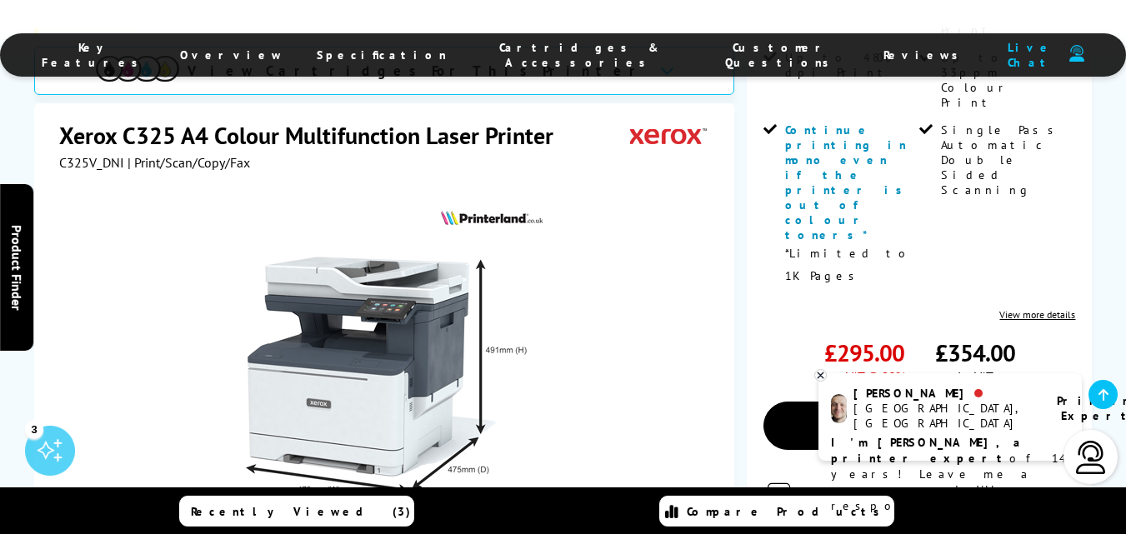
scroll to position [278, 0]
